Goal: Information Seeking & Learning: Check status

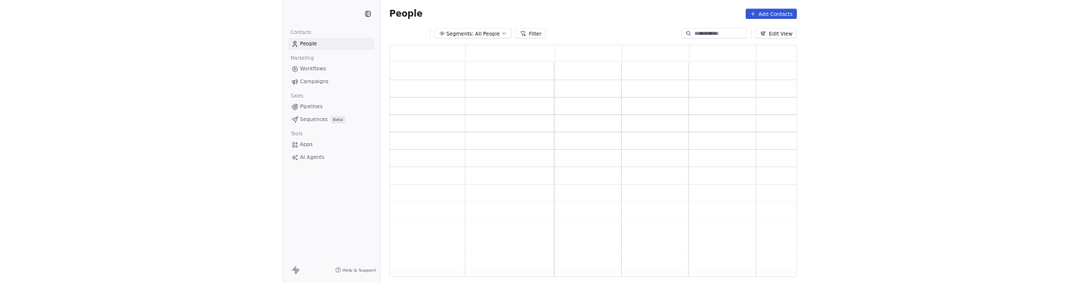
scroll to position [481, 848]
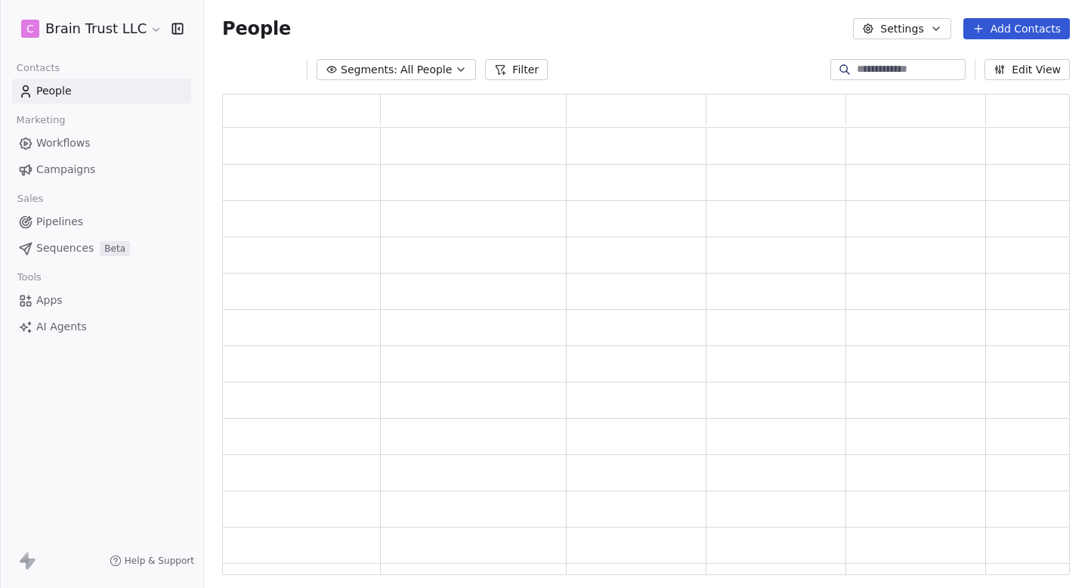
click at [114, 163] on link "Campaigns" at bounding box center [101, 169] width 179 height 25
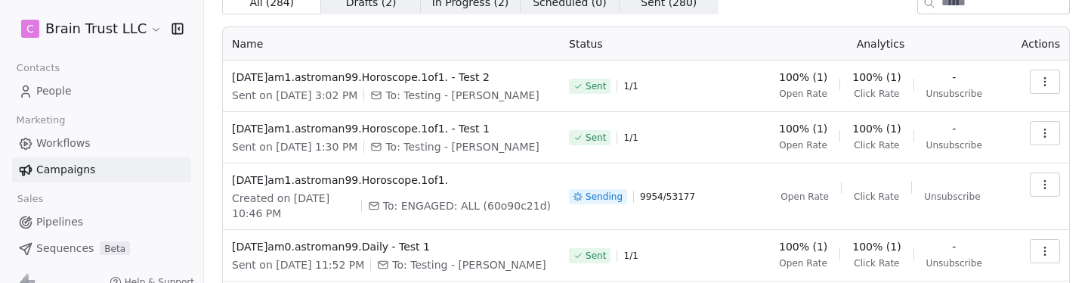
scroll to position [79, 0]
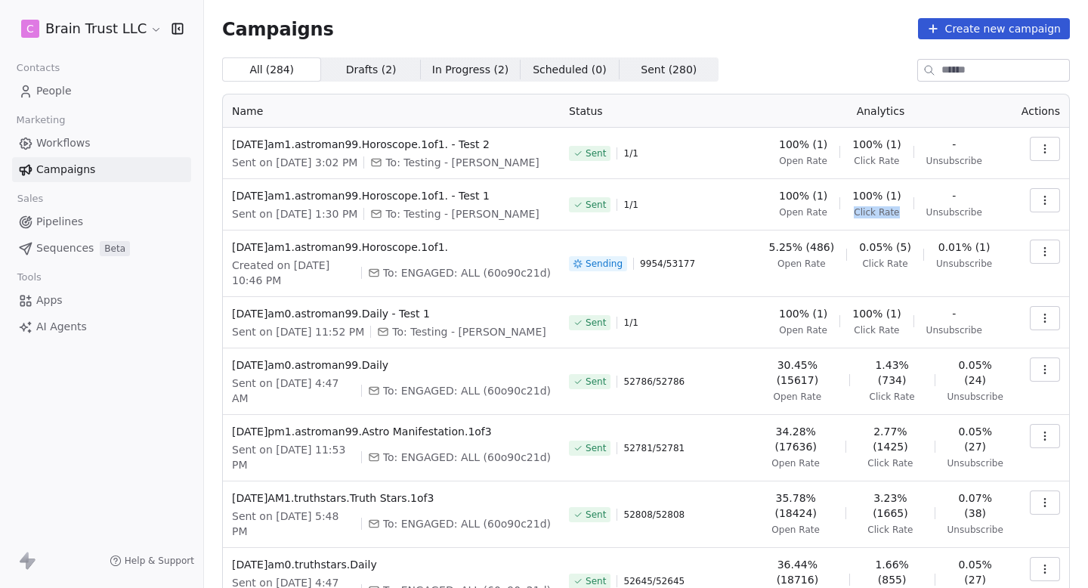
drag, startPoint x: 859, startPoint y: 210, endPoint x: 906, endPoint y: 210, distance: 46.9
click at [906, 210] on div "100% (1) Open Rate 100% (1) Click Rate - Unsubscribe" at bounding box center [881, 203] width 246 height 30
drag, startPoint x: 785, startPoint y: 265, endPoint x: 845, endPoint y: 265, distance: 59.7
click at [844, 265] on div "5.25% (486) Open Rate 0.05% (5) Click Rate 0.01% (1) Unsubscribe" at bounding box center [881, 255] width 246 height 30
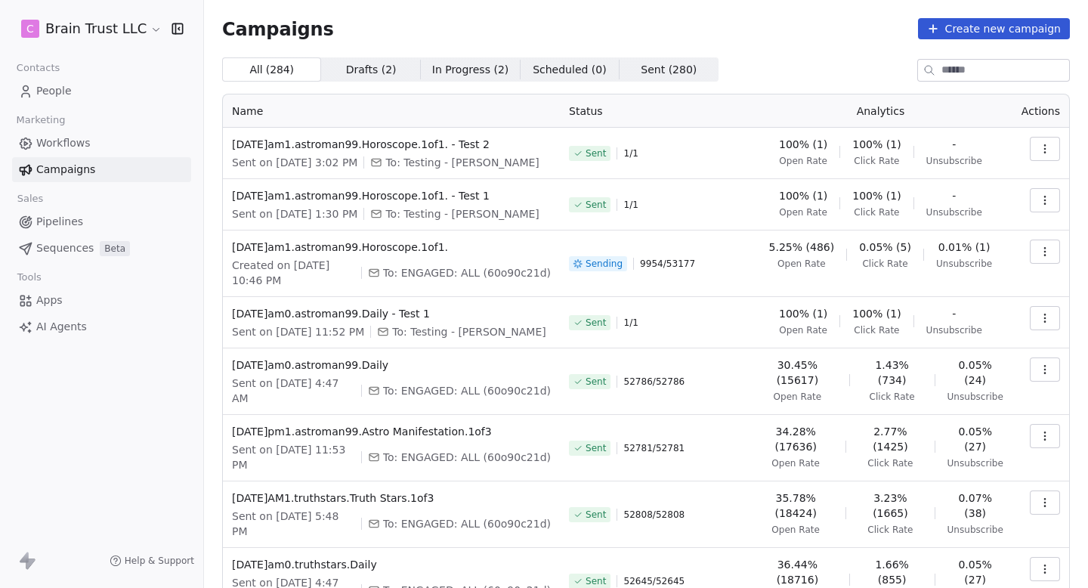
click at [845, 265] on div "5.25% (486) Open Rate 0.05% (5) Click Rate 0.01% (1) Unsubscribe" at bounding box center [881, 255] width 246 height 30
drag, startPoint x: 871, startPoint y: 261, endPoint x: 940, endPoint y: 261, distance: 69.5
click at [939, 261] on div "5.25% (486) Open Rate 0.05% (5) Click Rate 0.01% (1) Unsubscribe" at bounding box center [881, 255] width 246 height 30
click at [940, 261] on span "Unsubscribe" at bounding box center [964, 264] width 56 height 12
click at [429, 240] on span "[DATE]am1.astroman99.Horoscope.1of1." at bounding box center [391, 247] width 319 height 15
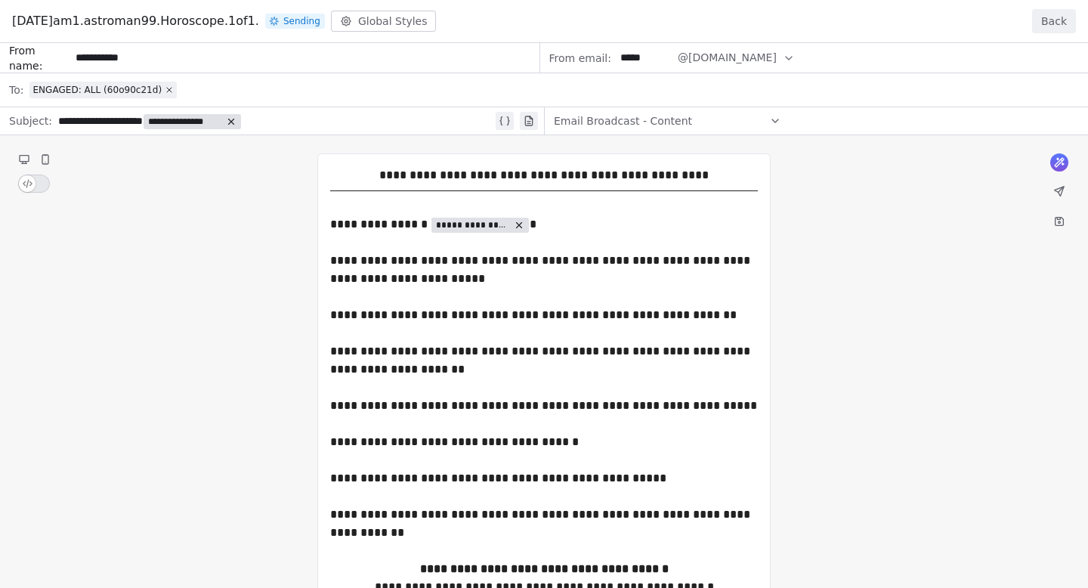
click at [1059, 23] on button "Back" at bounding box center [1054, 21] width 44 height 24
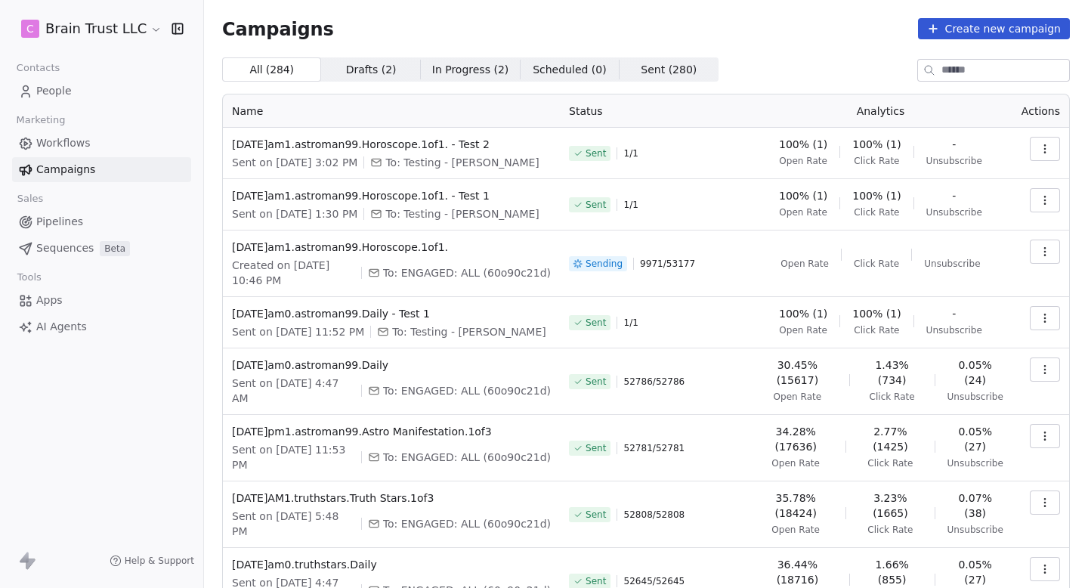
click at [81, 138] on span "Workflows" at bounding box center [63, 143] width 54 height 16
